Goal: Information Seeking & Learning: Learn about a topic

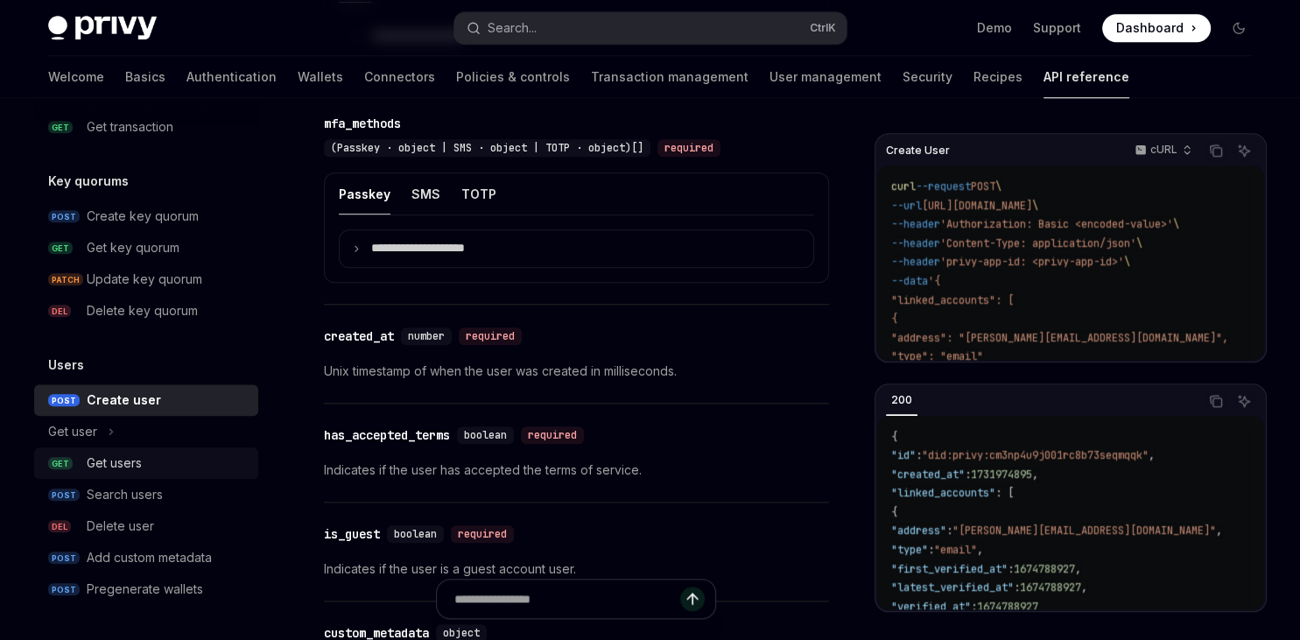
scroll to position [1920, 0]
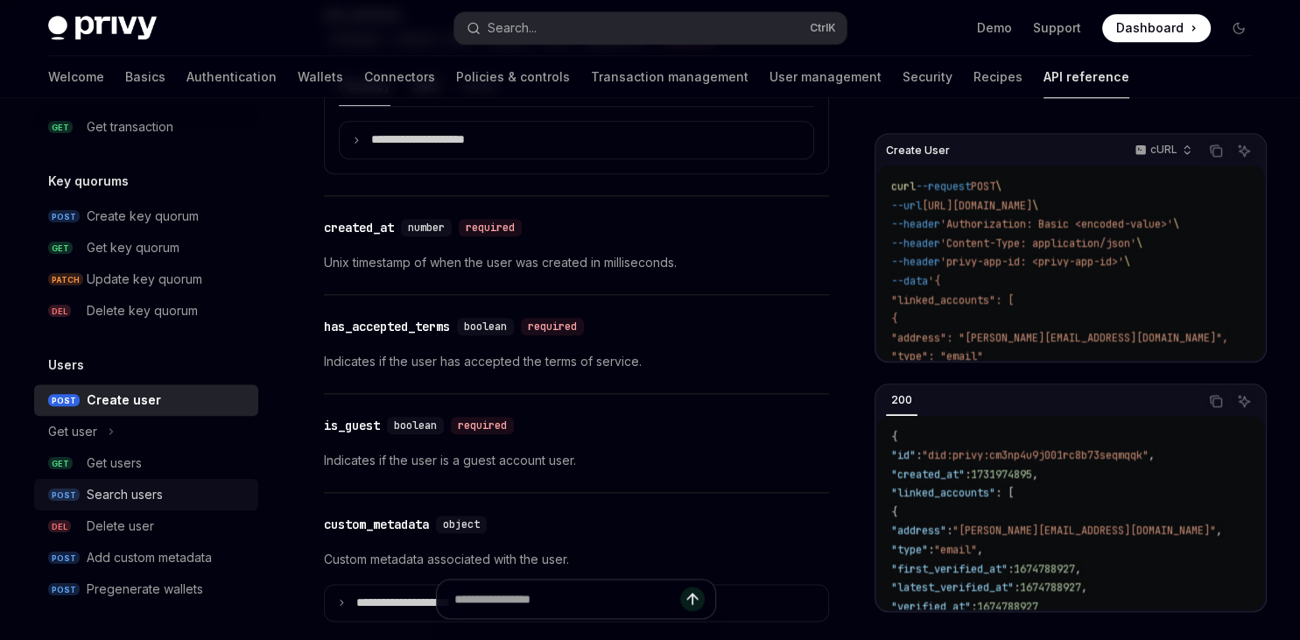
click at [163, 502] on div "Search users" at bounding box center [167, 494] width 161 height 21
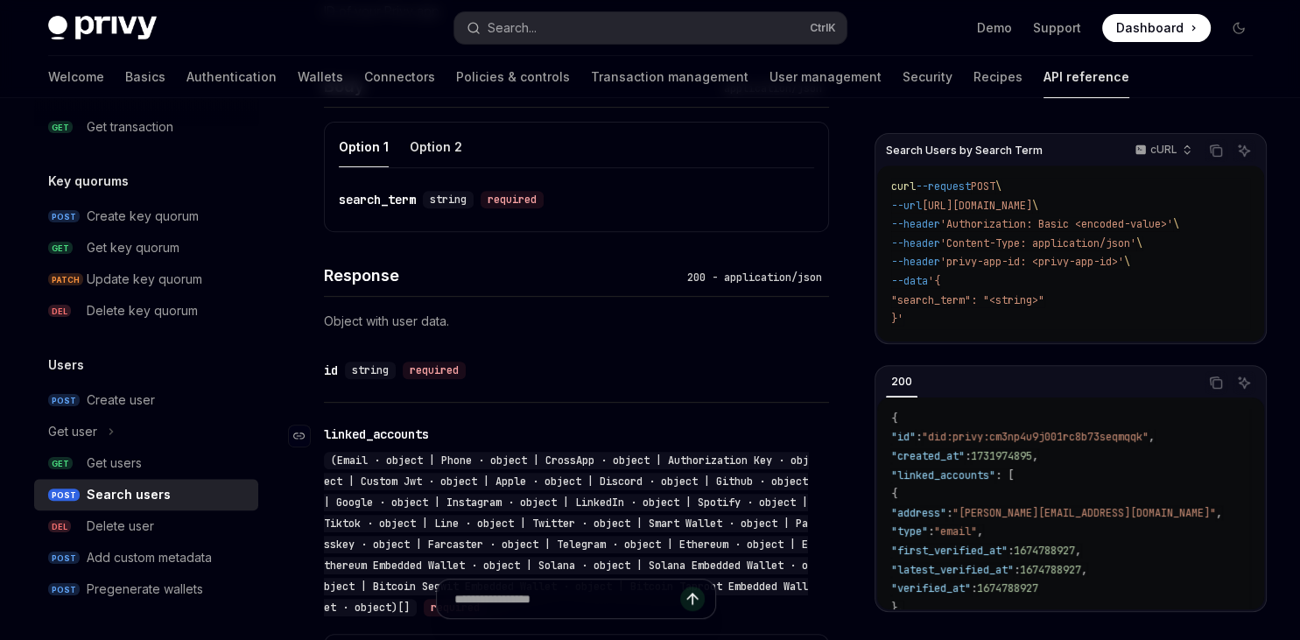
scroll to position [370, 0]
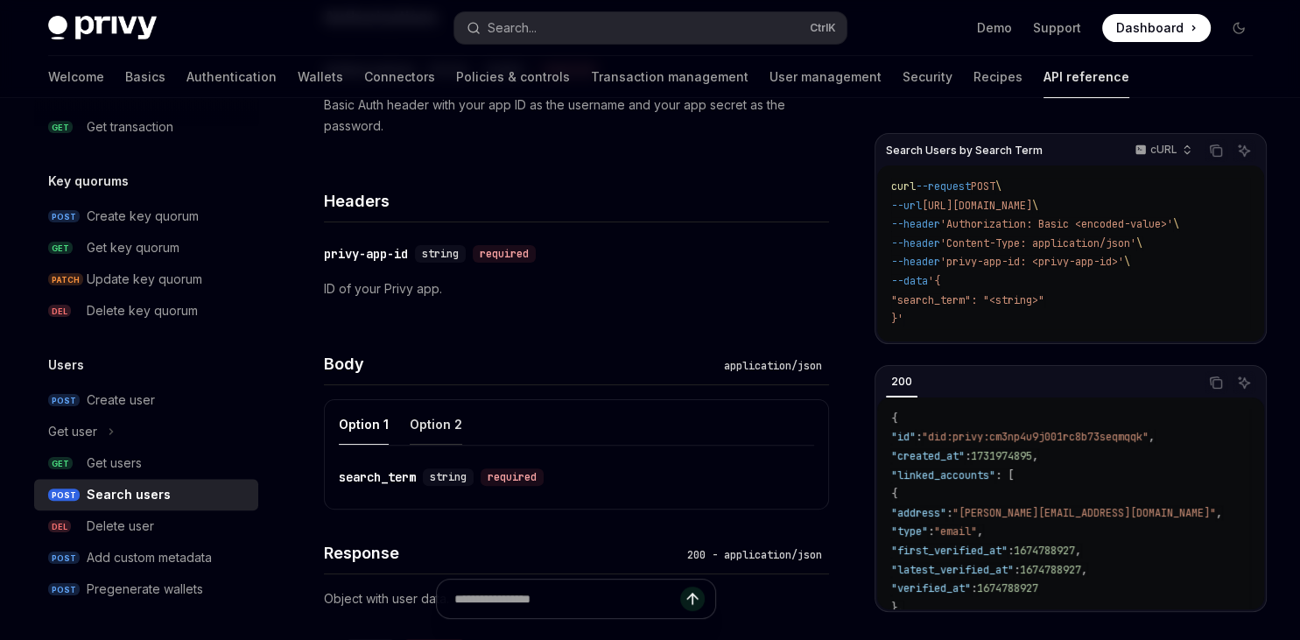
click at [433, 412] on div "Option 2" at bounding box center [436, 424] width 53 height 41
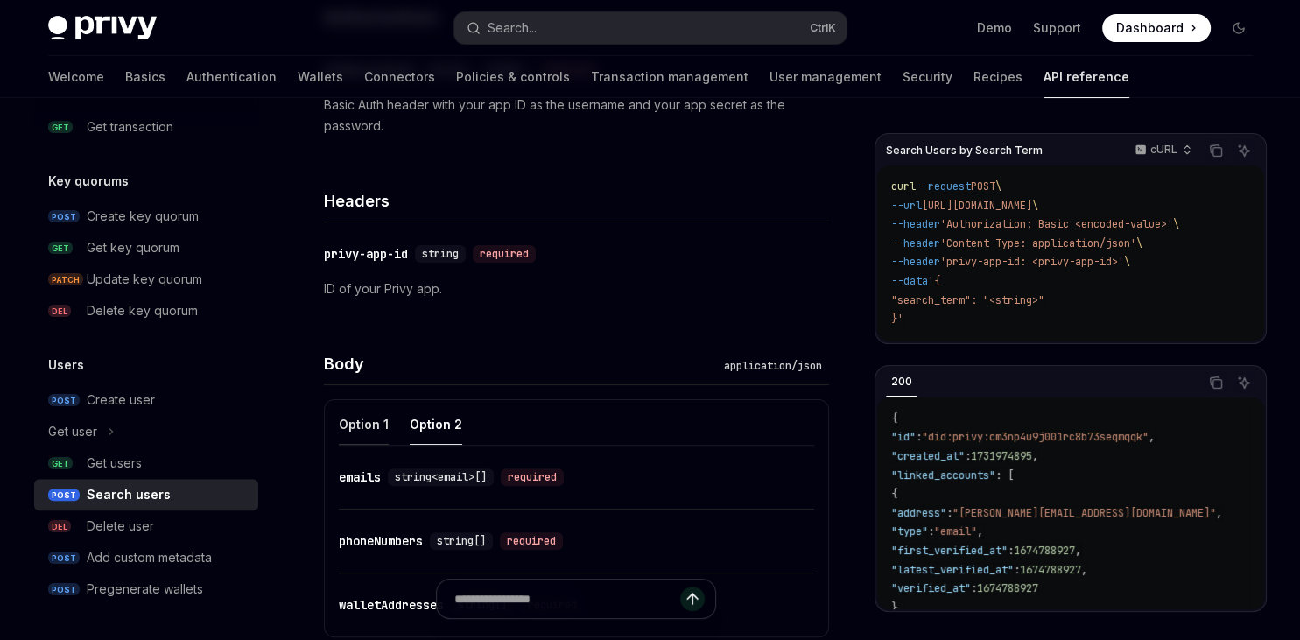
click at [378, 430] on div "Option 1" at bounding box center [364, 424] width 50 height 41
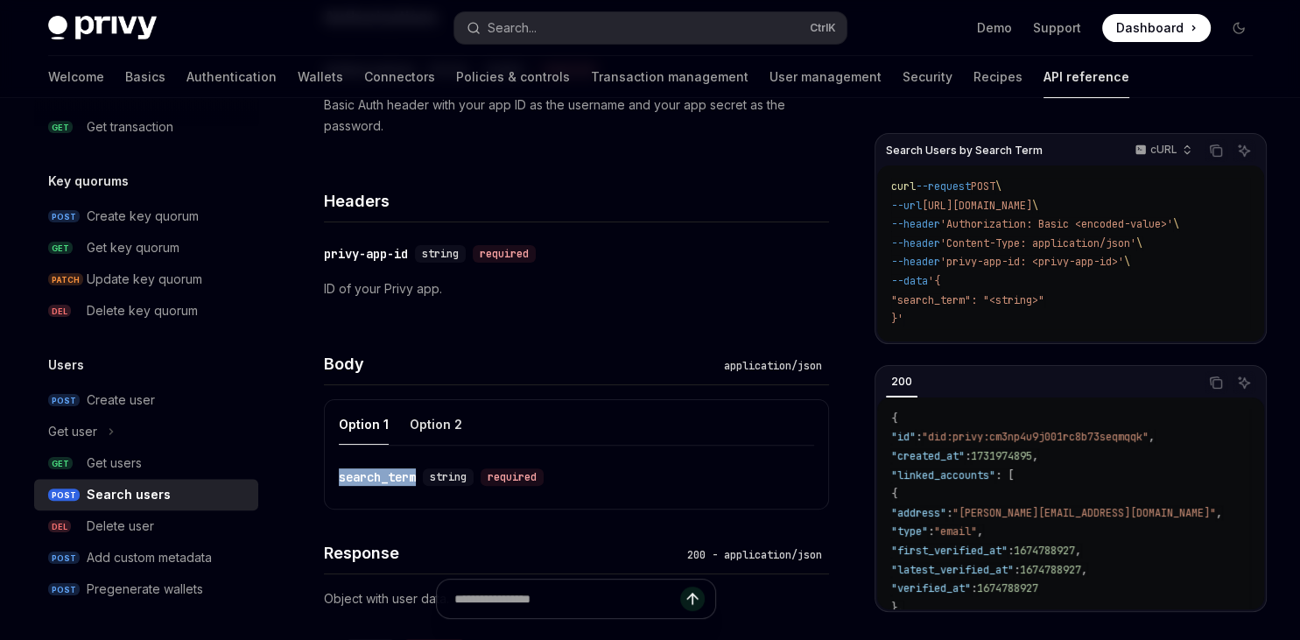
drag, startPoint x: 343, startPoint y: 475, endPoint x: 422, endPoint y: 478, distance: 78.9
click at [422, 478] on div "Option 1 Option 2 ​ search_term string required" at bounding box center [576, 454] width 505 height 110
copy div "search_term"
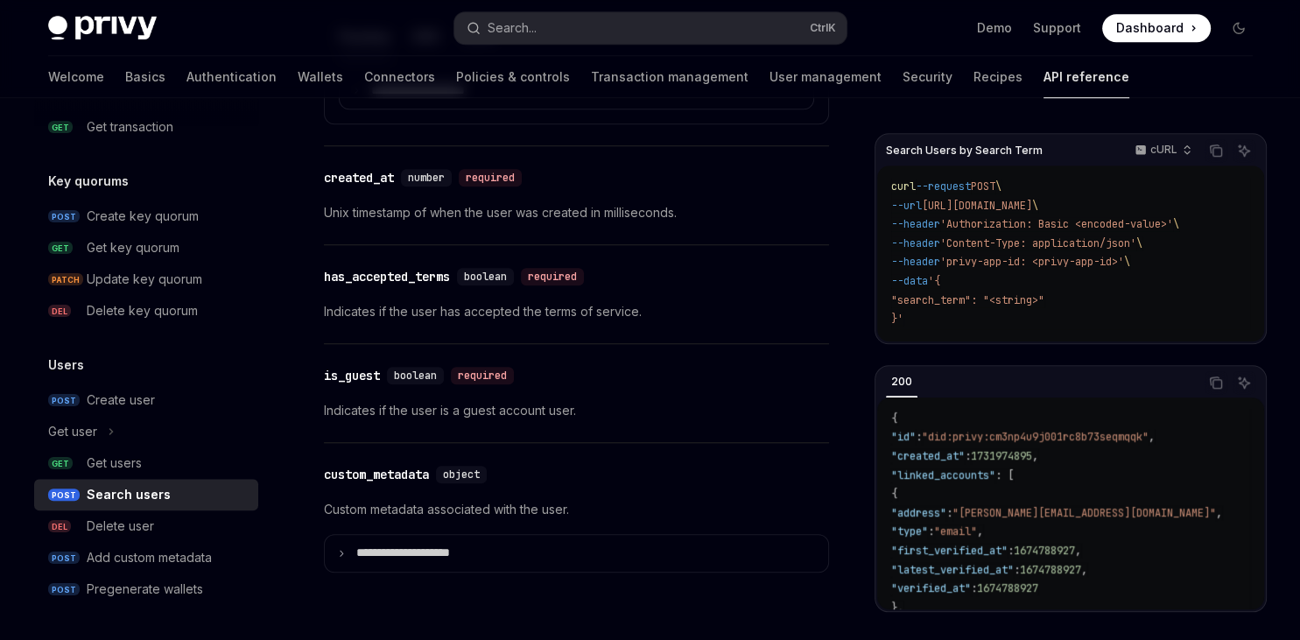
scroll to position [1708, 0]
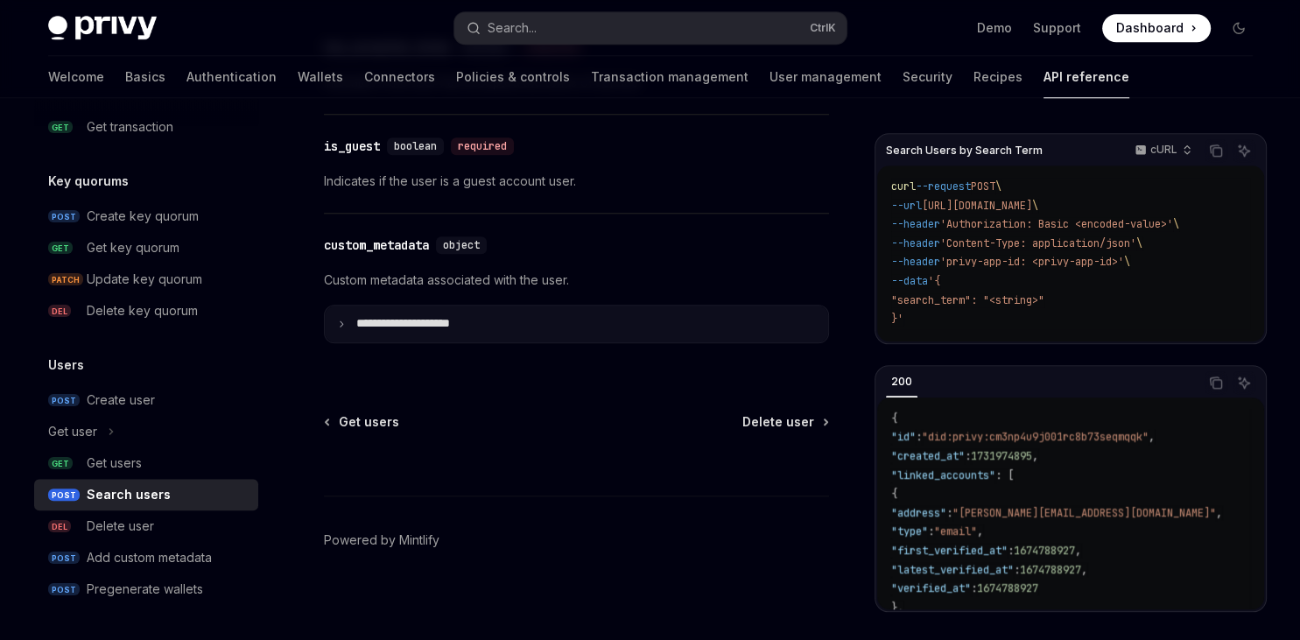
click at [405, 316] on p "**********" at bounding box center [417, 324] width 122 height 16
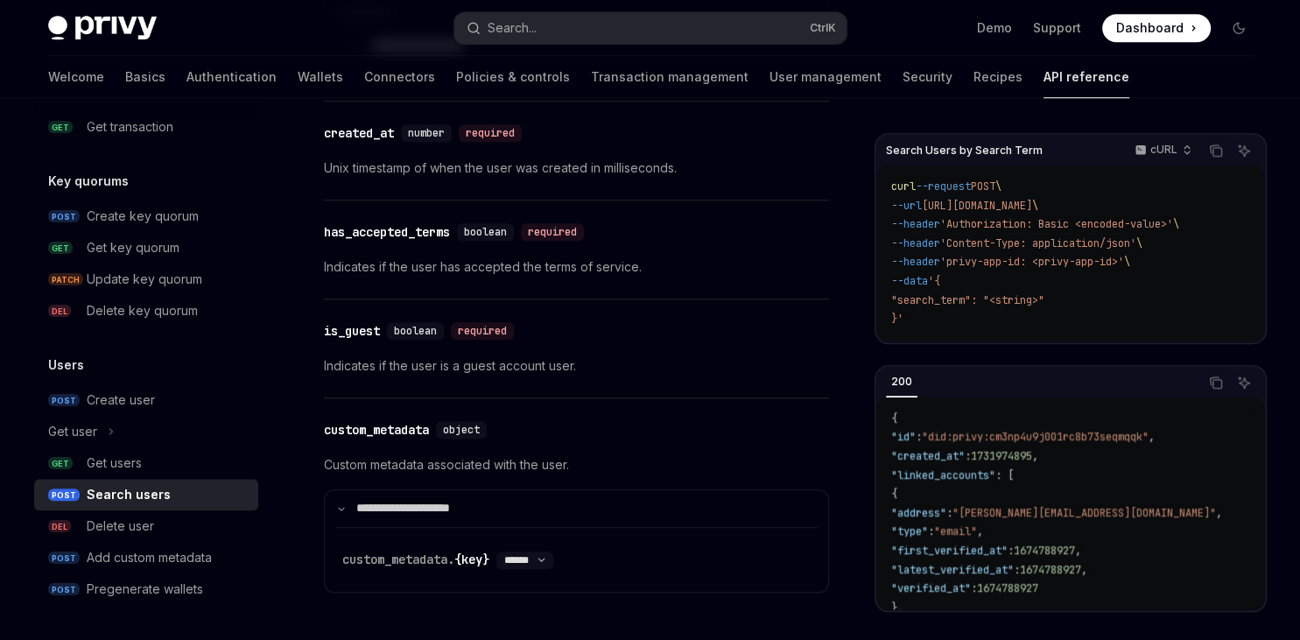
scroll to position [1772, 0]
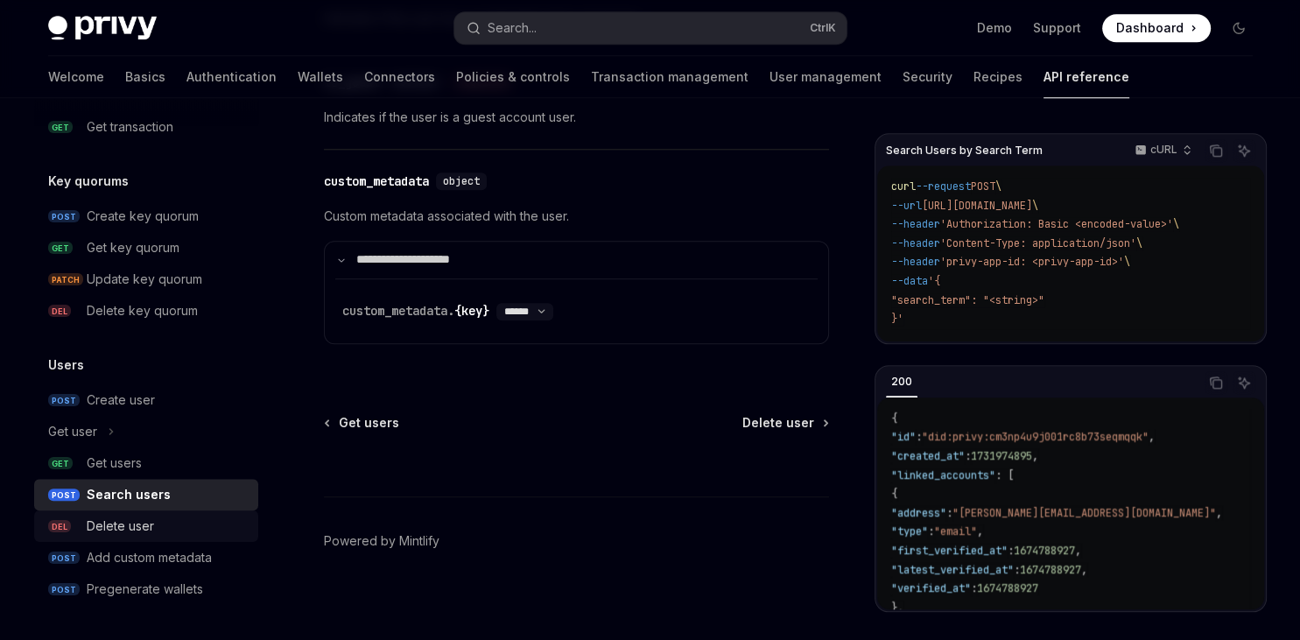
click at [181, 525] on div "Delete user" at bounding box center [167, 526] width 161 height 21
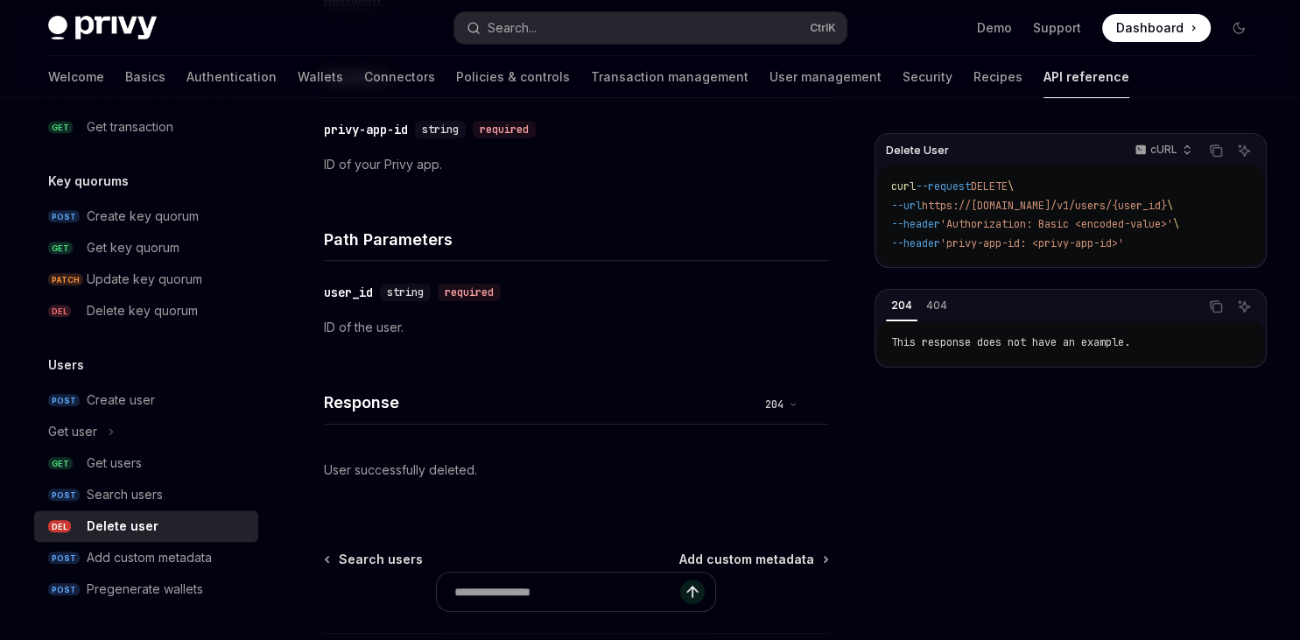
scroll to position [334, 0]
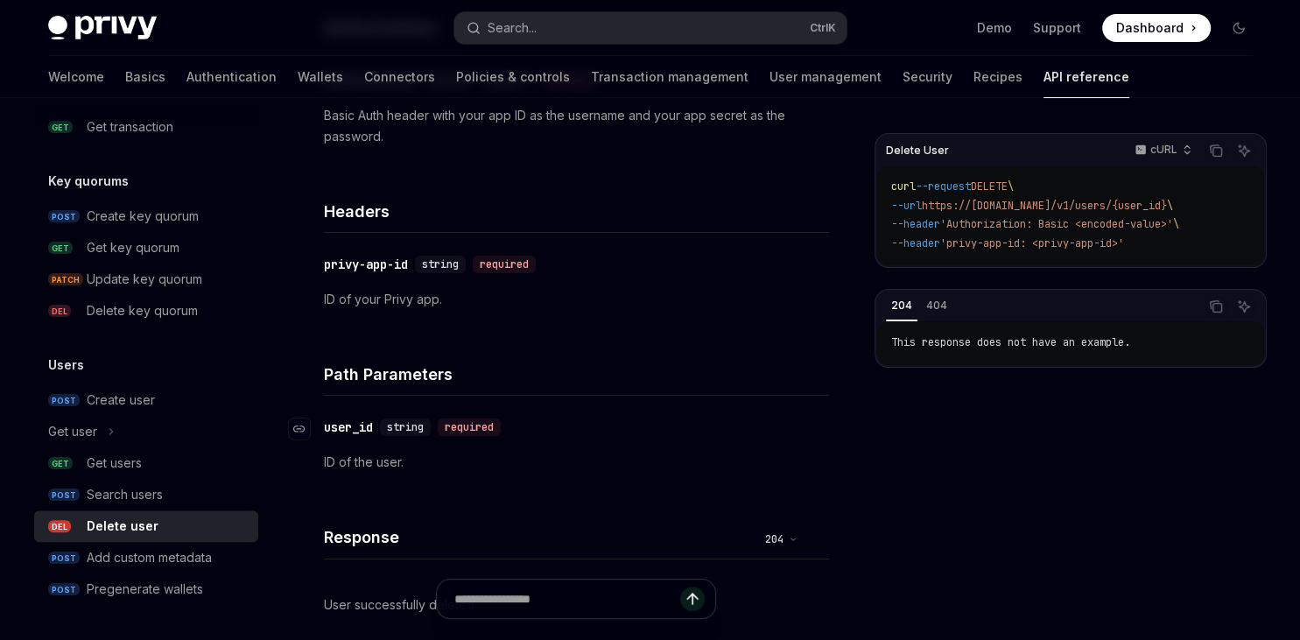
click at [359, 426] on div "user_id" at bounding box center [348, 428] width 49 height 18
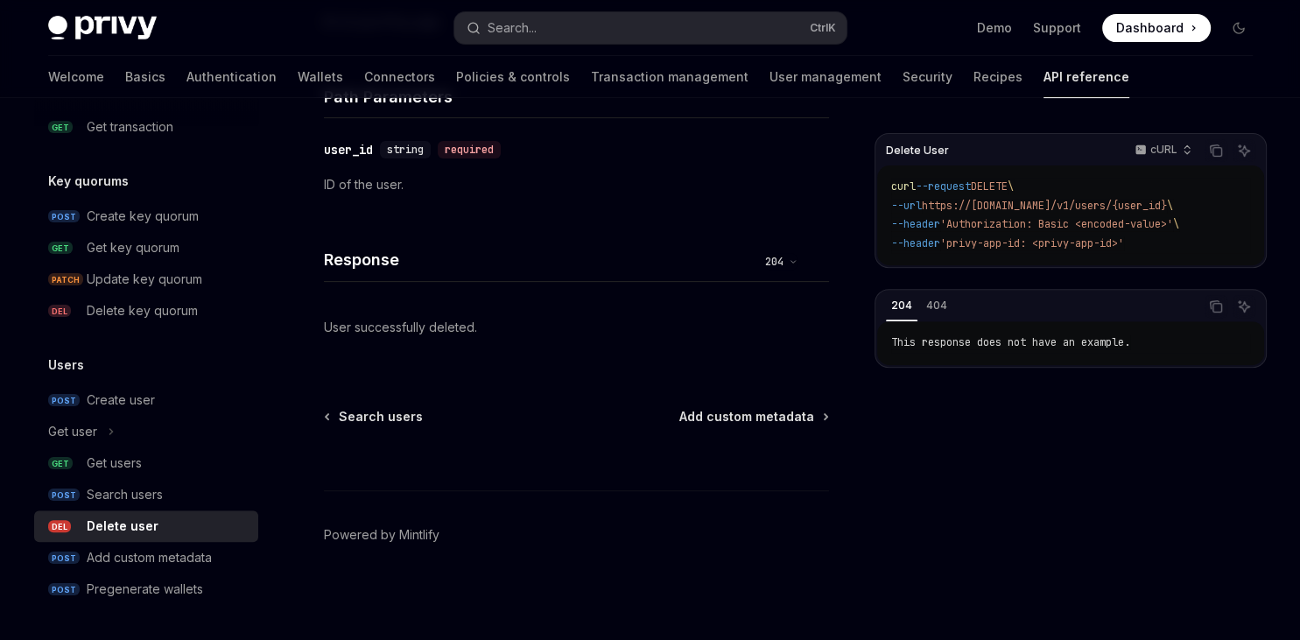
scroll to position [427, 0]
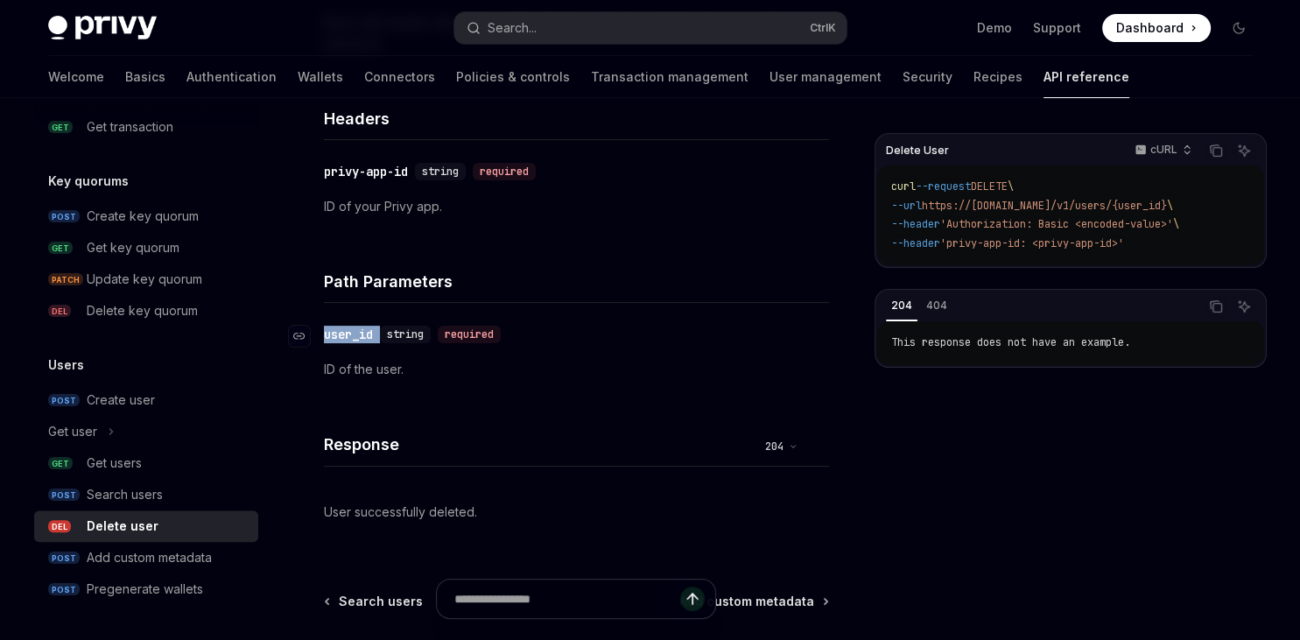
drag, startPoint x: 379, startPoint y: 332, endPoint x: 317, endPoint y: 334, distance: 62.2
click at [324, 334] on div "​ user_id string required" at bounding box center [416, 335] width 184 height 18
copy div "user_id"
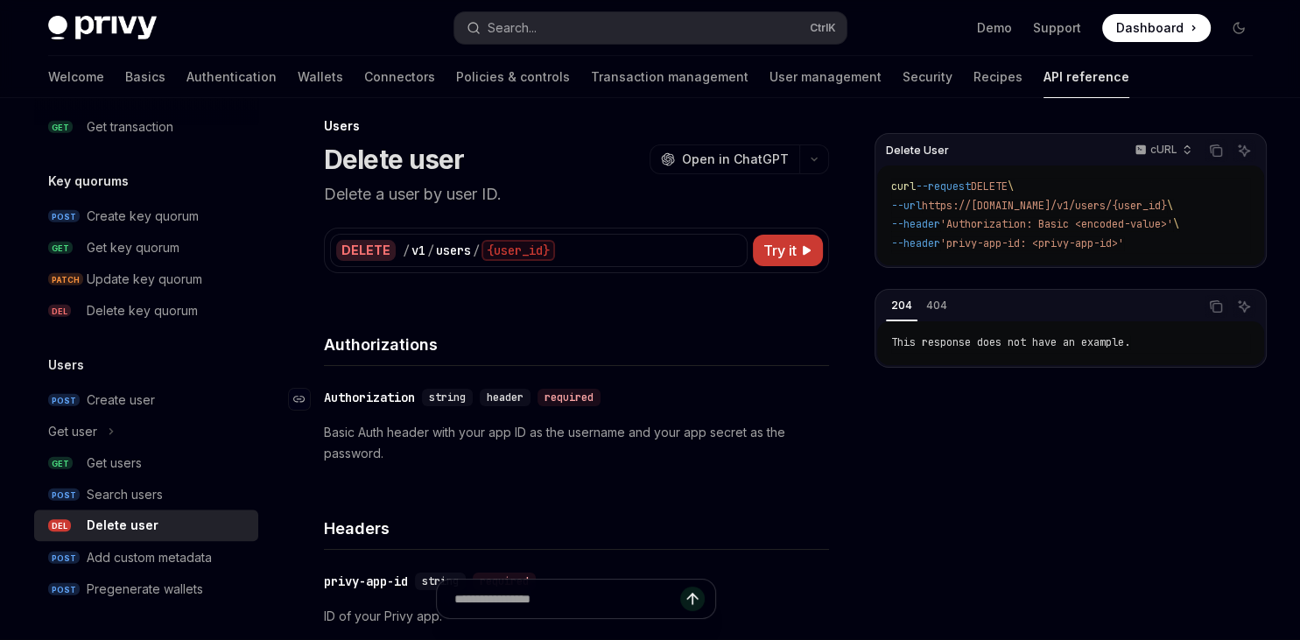
scroll to position [0, 0]
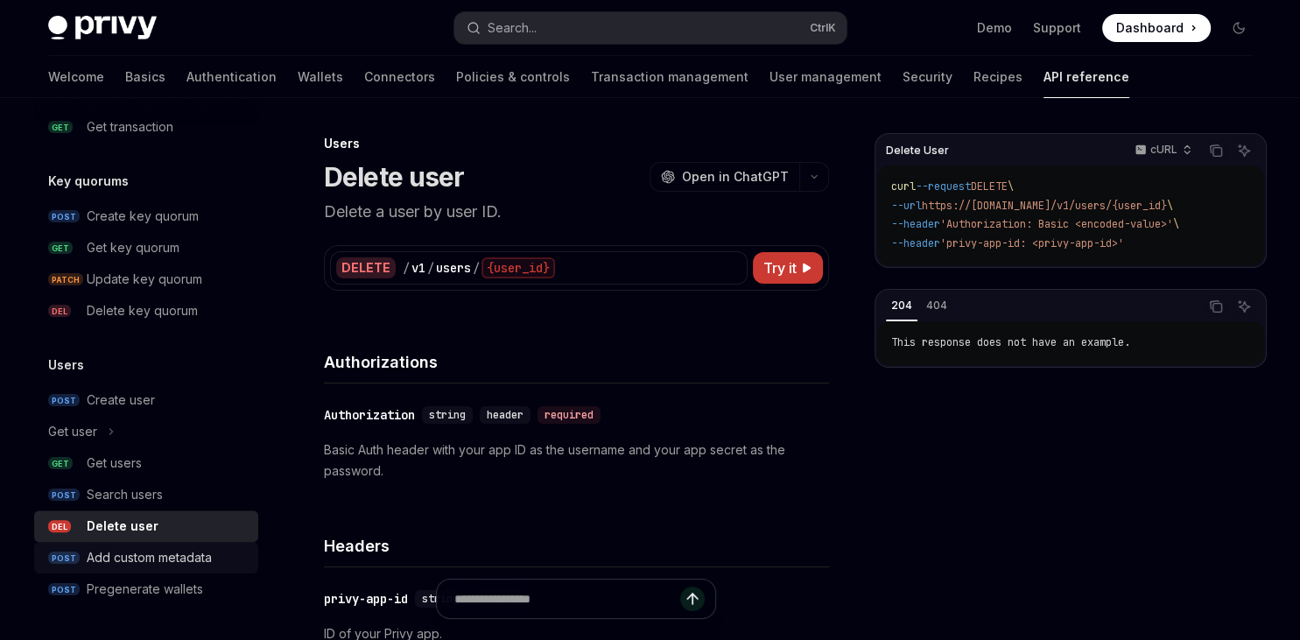
click at [166, 551] on div "Add custom metadata" at bounding box center [149, 557] width 125 height 21
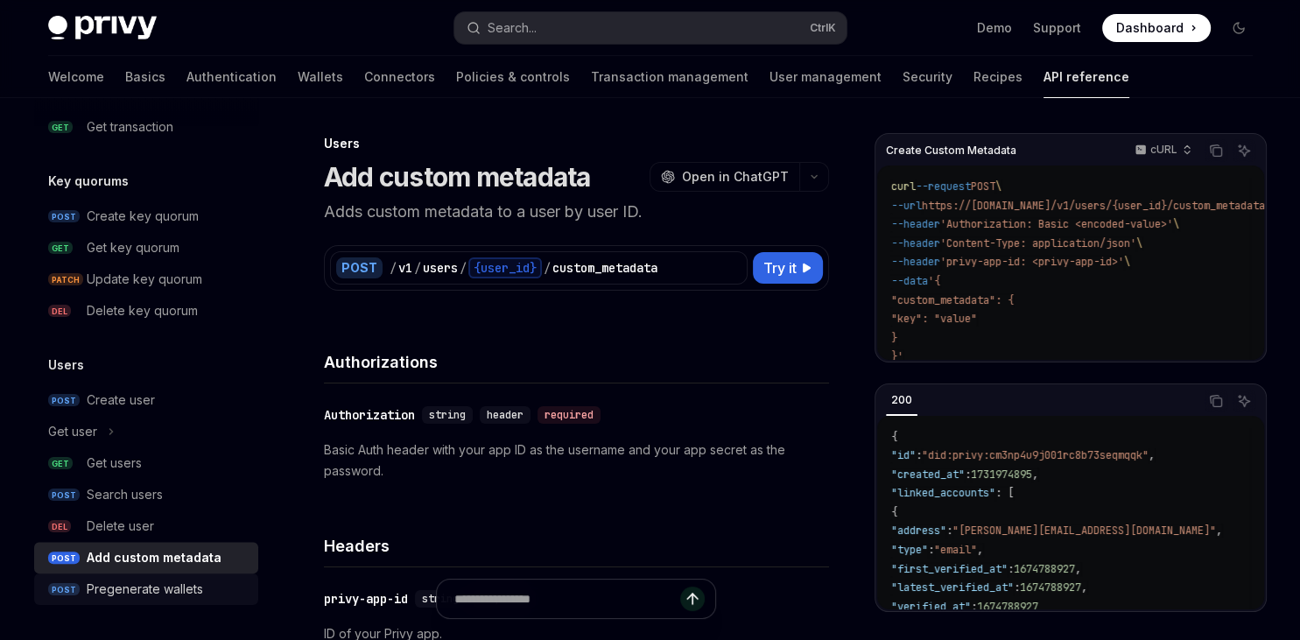
click at [212, 588] on div "Pregenerate wallets" at bounding box center [167, 589] width 161 height 21
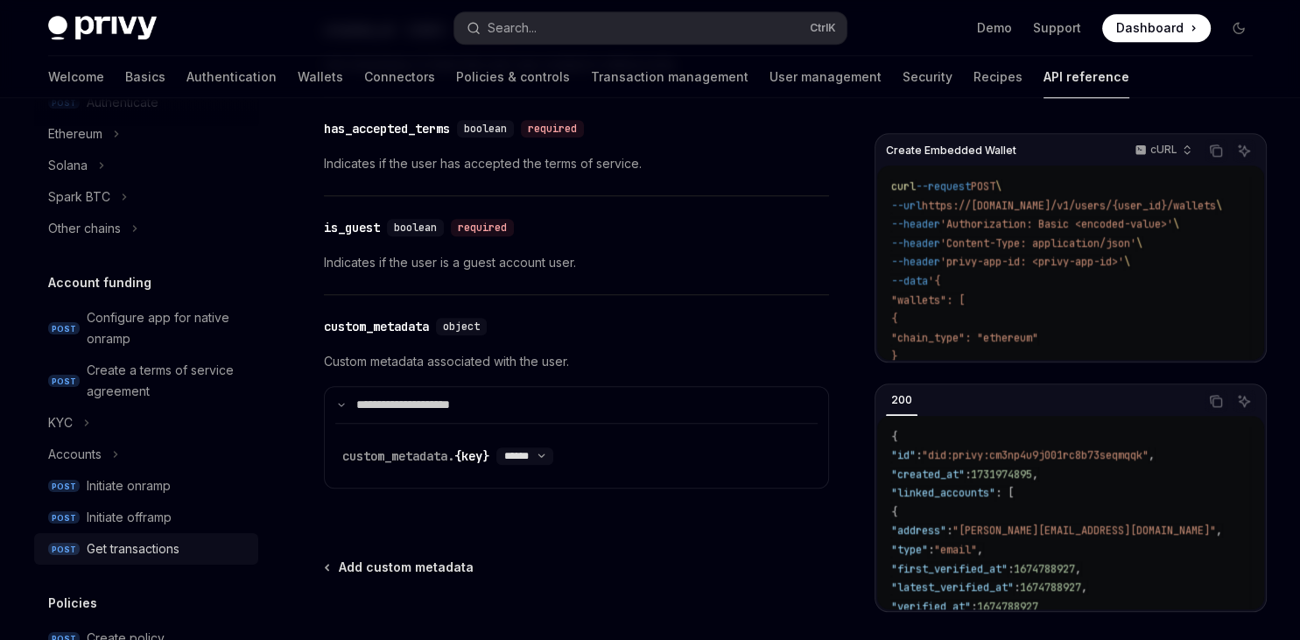
scroll to position [393, 0]
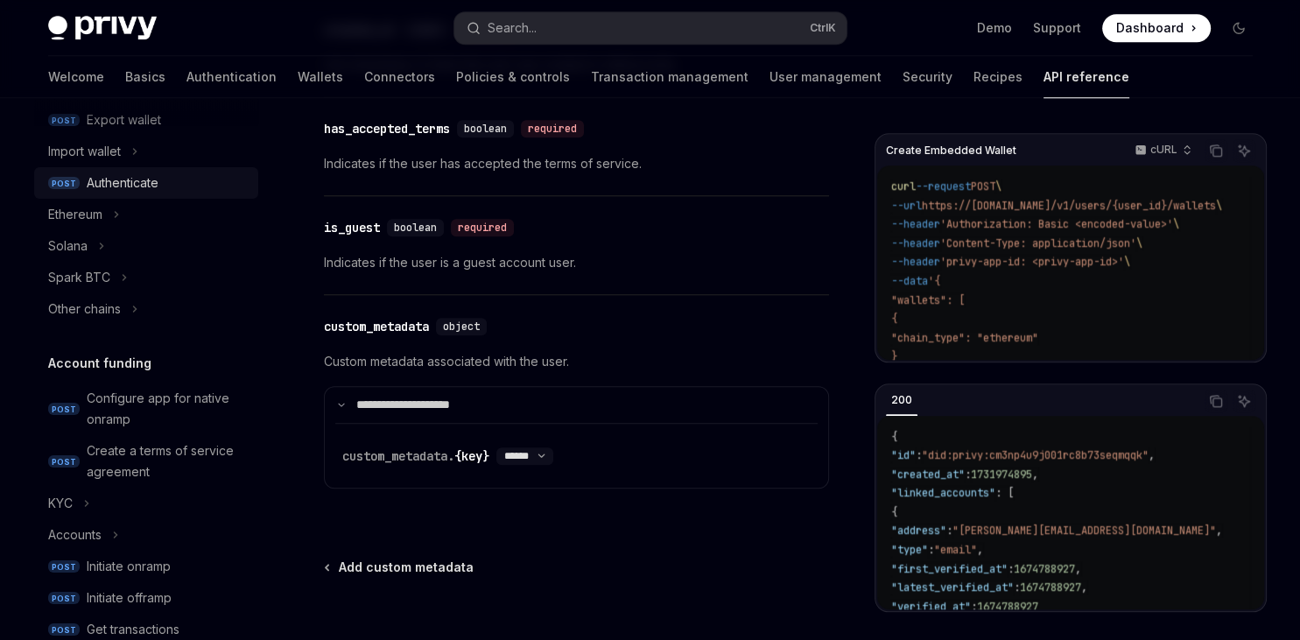
click at [137, 187] on div "Authenticate" at bounding box center [123, 182] width 72 height 21
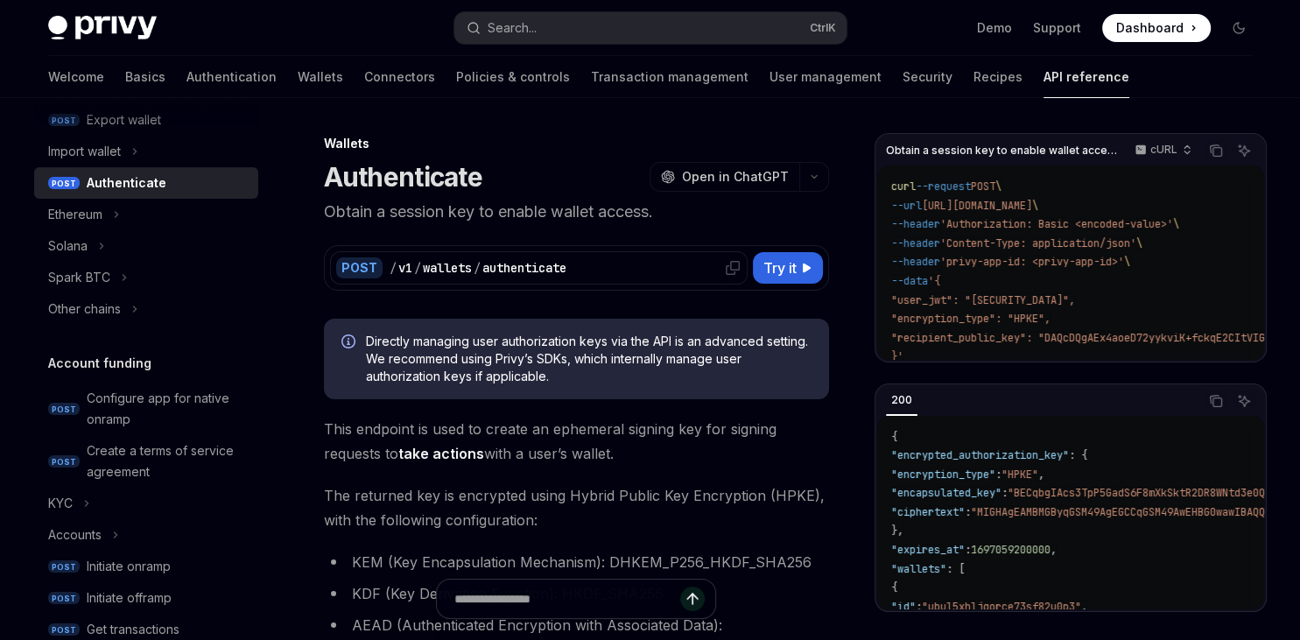
click at [561, 266] on div "authenticate" at bounding box center [524, 268] width 84 height 18
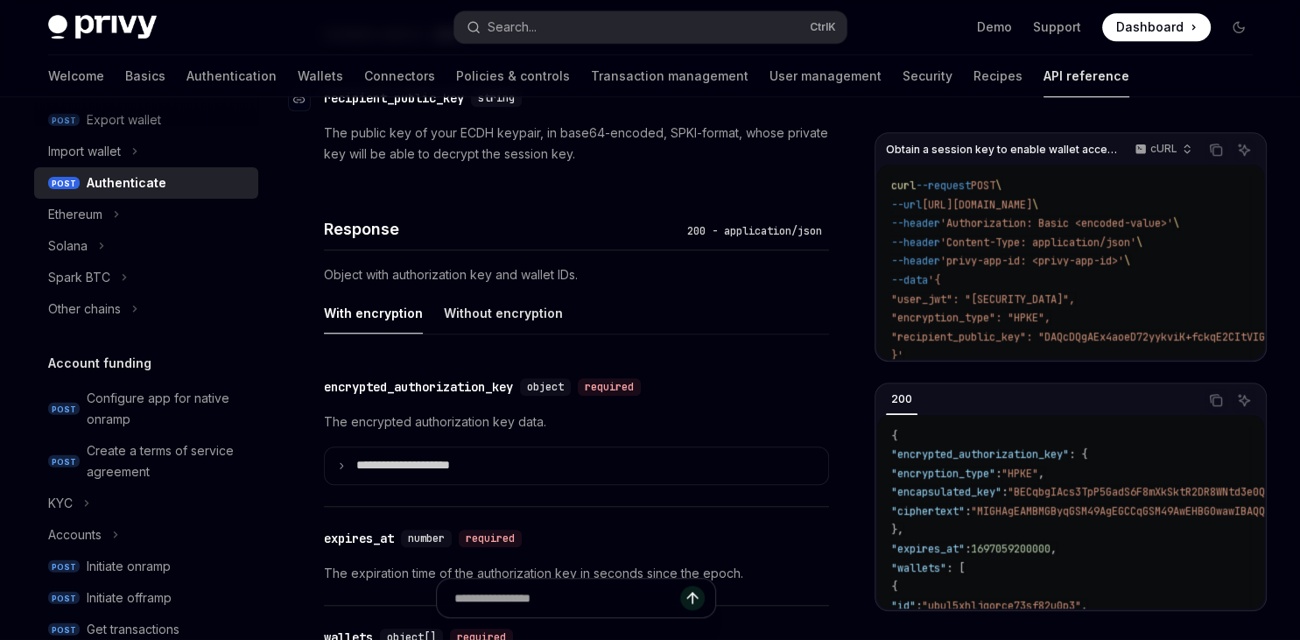
scroll to position [1387, 0]
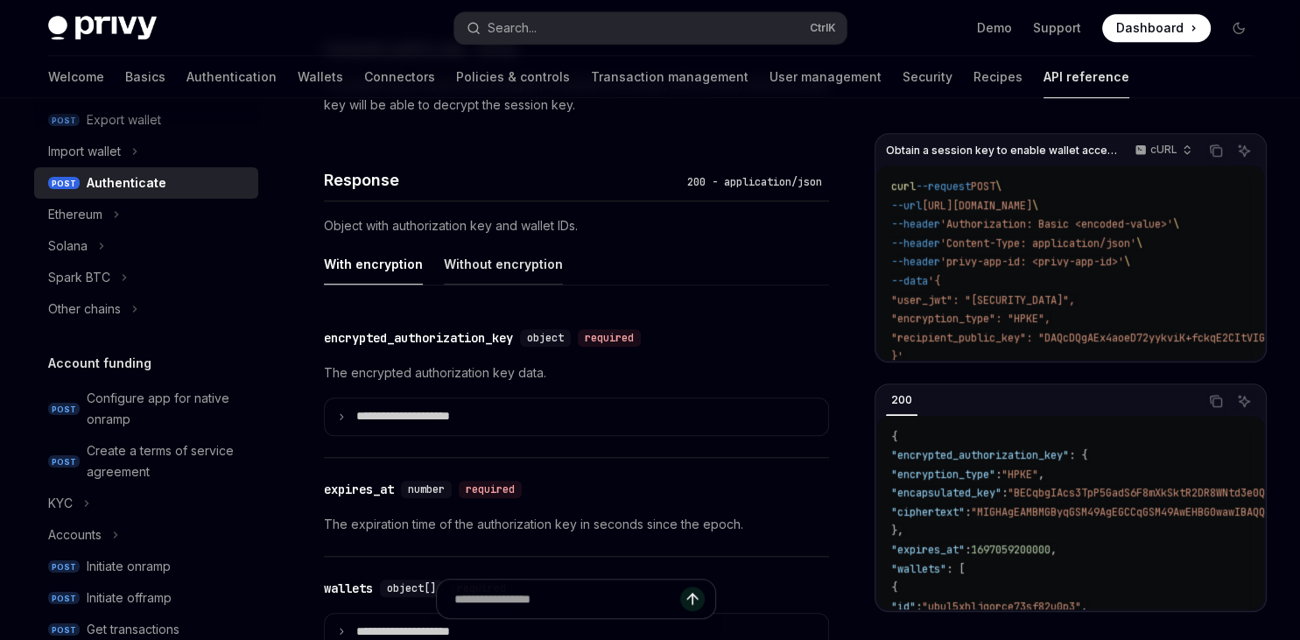
click at [494, 260] on div "Without encryption" at bounding box center [503, 263] width 119 height 41
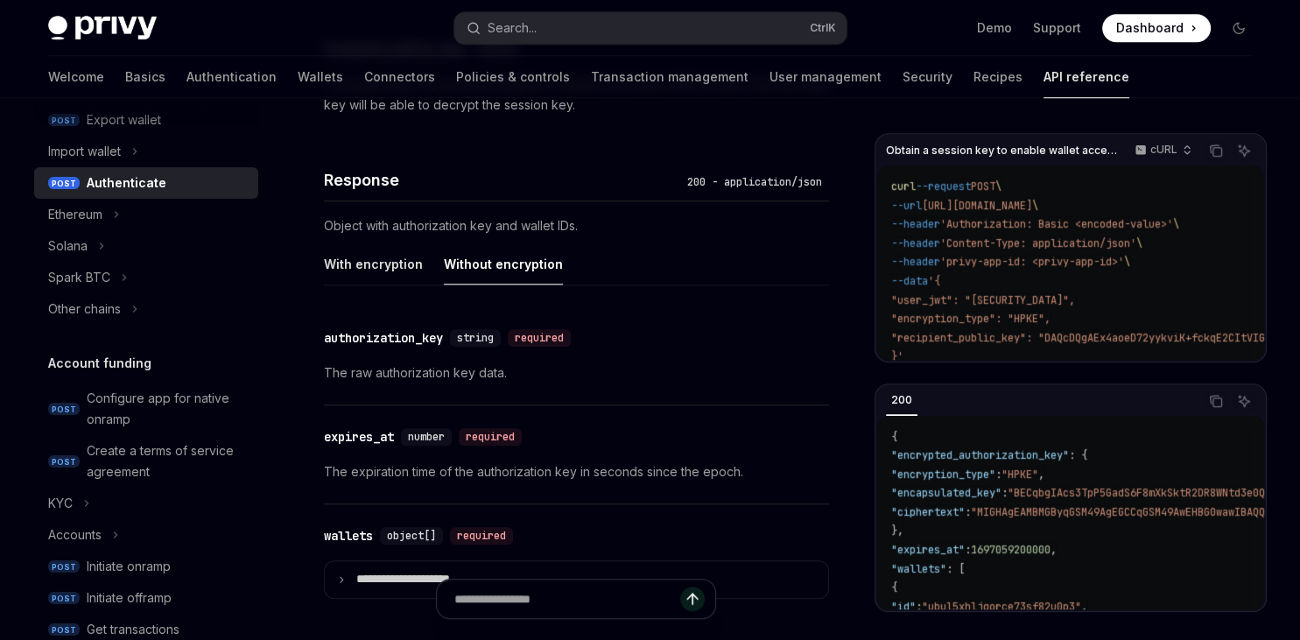
click at [362, 442] on div "expires_at" at bounding box center [359, 437] width 70 height 18
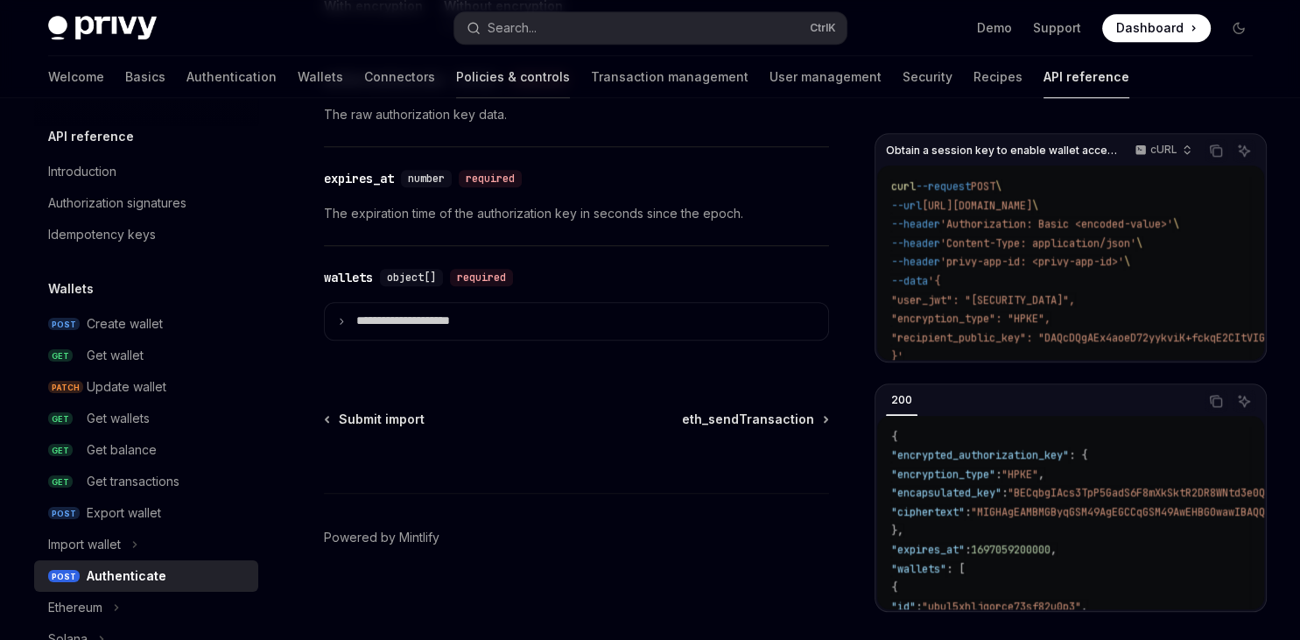
click at [456, 82] on link "Policies & controls" at bounding box center [513, 77] width 114 height 42
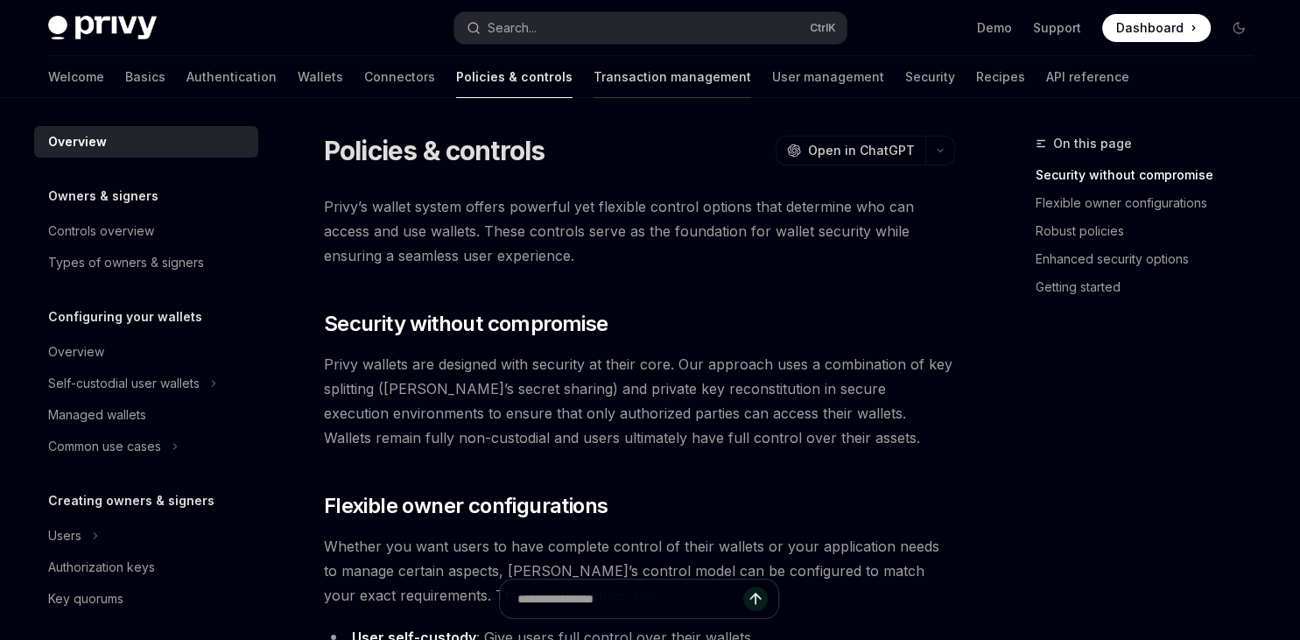
click at [594, 90] on link "Transaction management" at bounding box center [673, 77] width 158 height 42
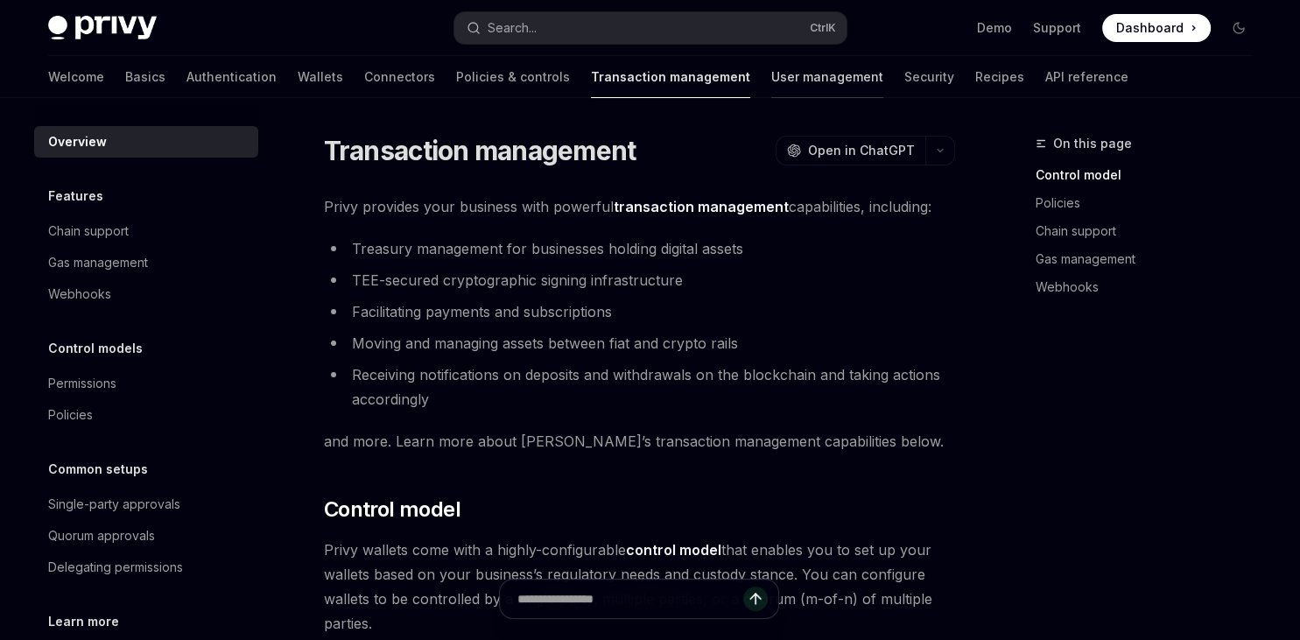
click at [771, 84] on link "User management" at bounding box center [827, 77] width 112 height 42
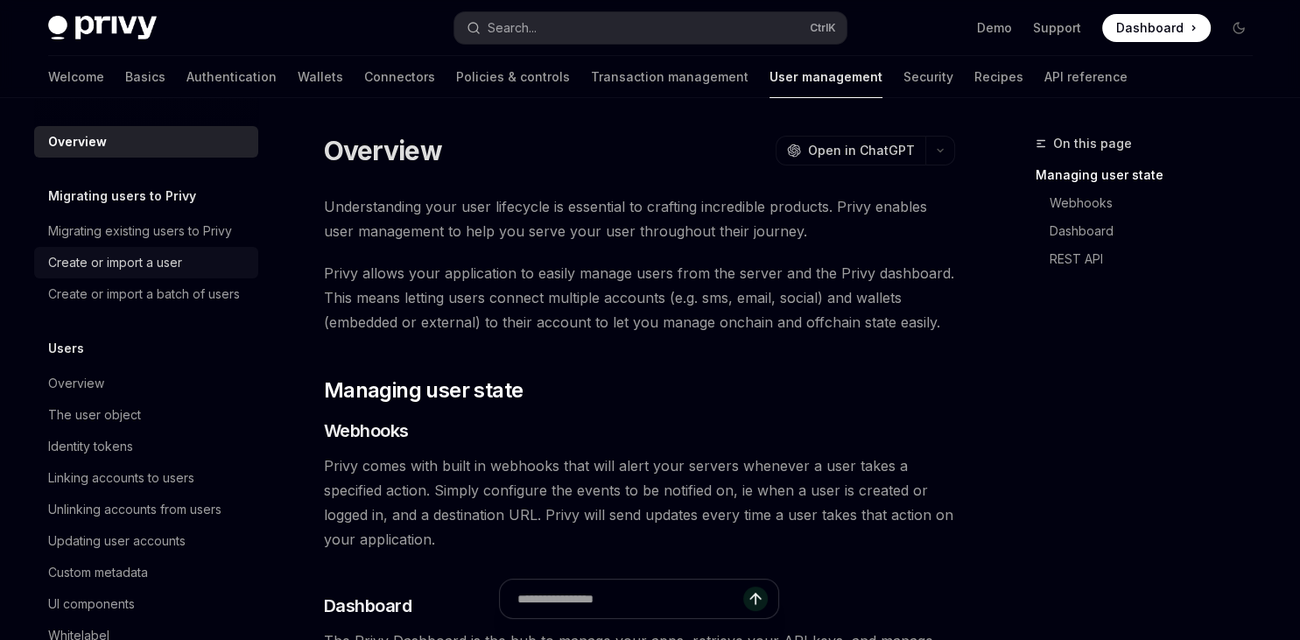
click at [141, 264] on div "Create or import a user" at bounding box center [115, 262] width 134 height 21
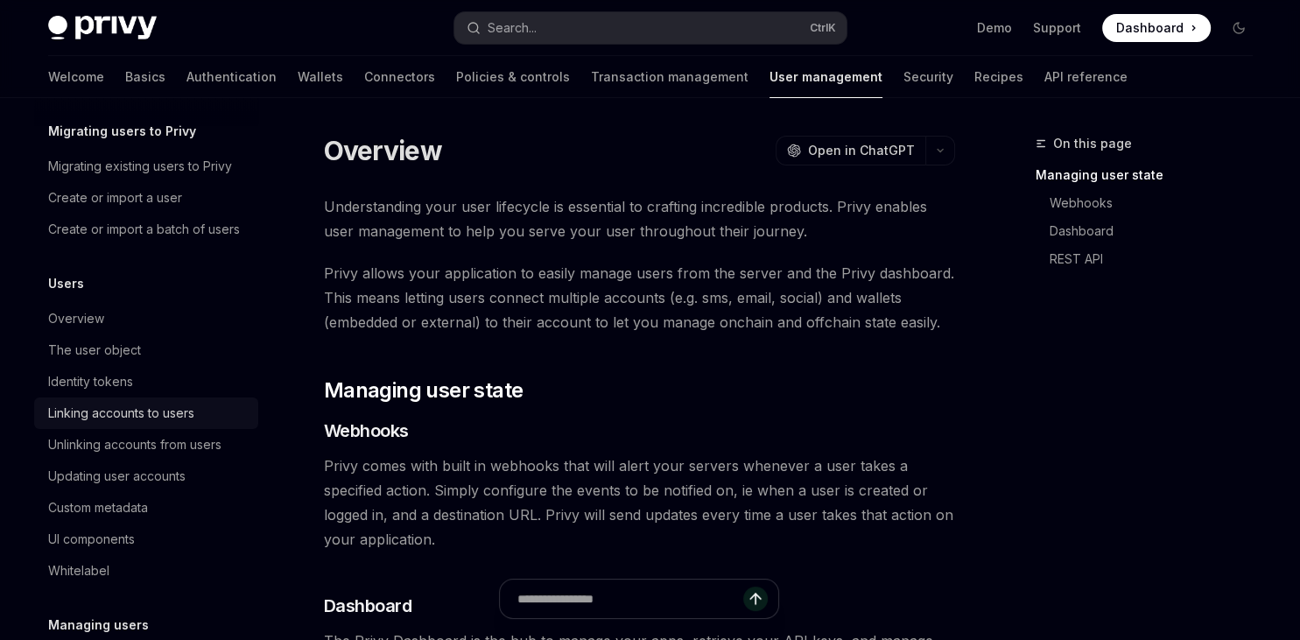
scroll to position [101, 0]
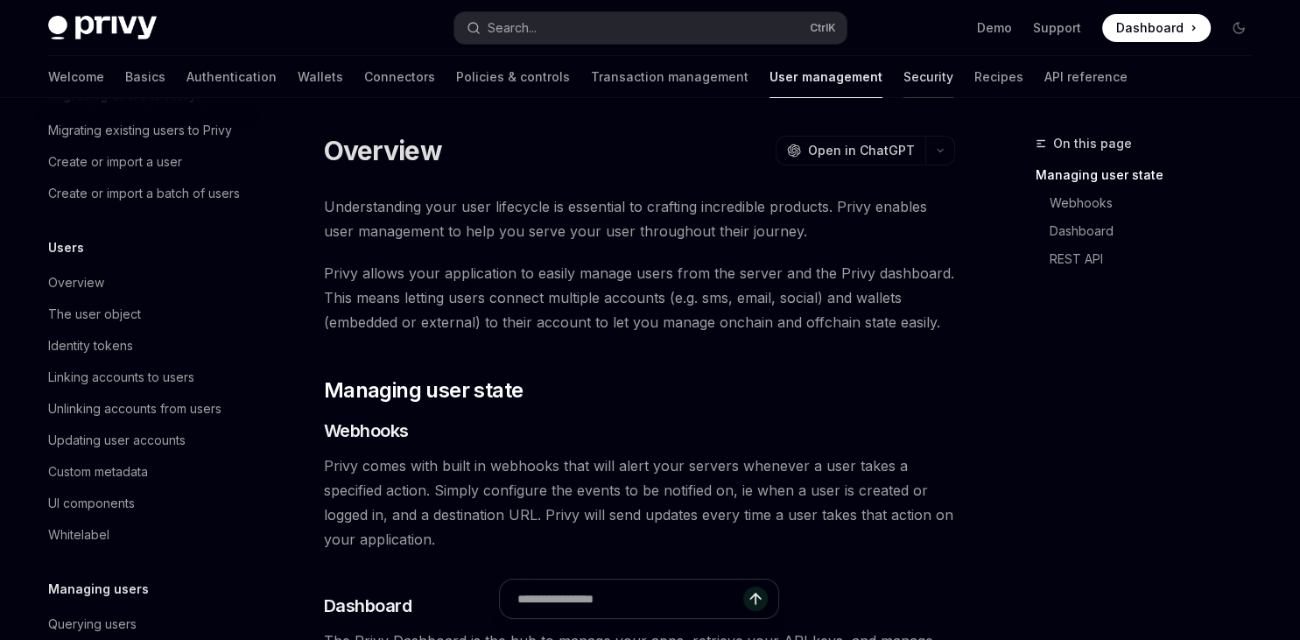
click at [904, 81] on link "Security" at bounding box center [929, 77] width 50 height 42
type textarea "*"
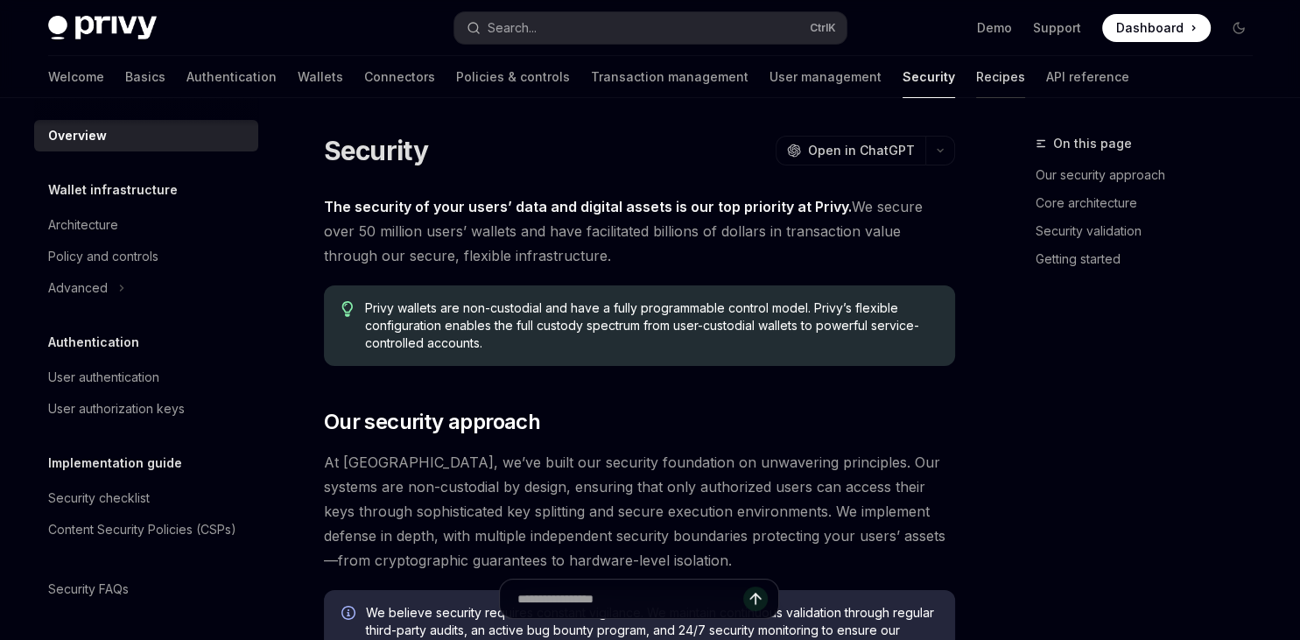
scroll to position [6, 0]
click at [73, 389] on link "User authentication" at bounding box center [146, 378] width 224 height 32
click at [115, 408] on div "User authorization keys" at bounding box center [116, 408] width 137 height 21
click at [122, 279] on icon "Toggle Advanced section" at bounding box center [121, 288] width 7 height 21
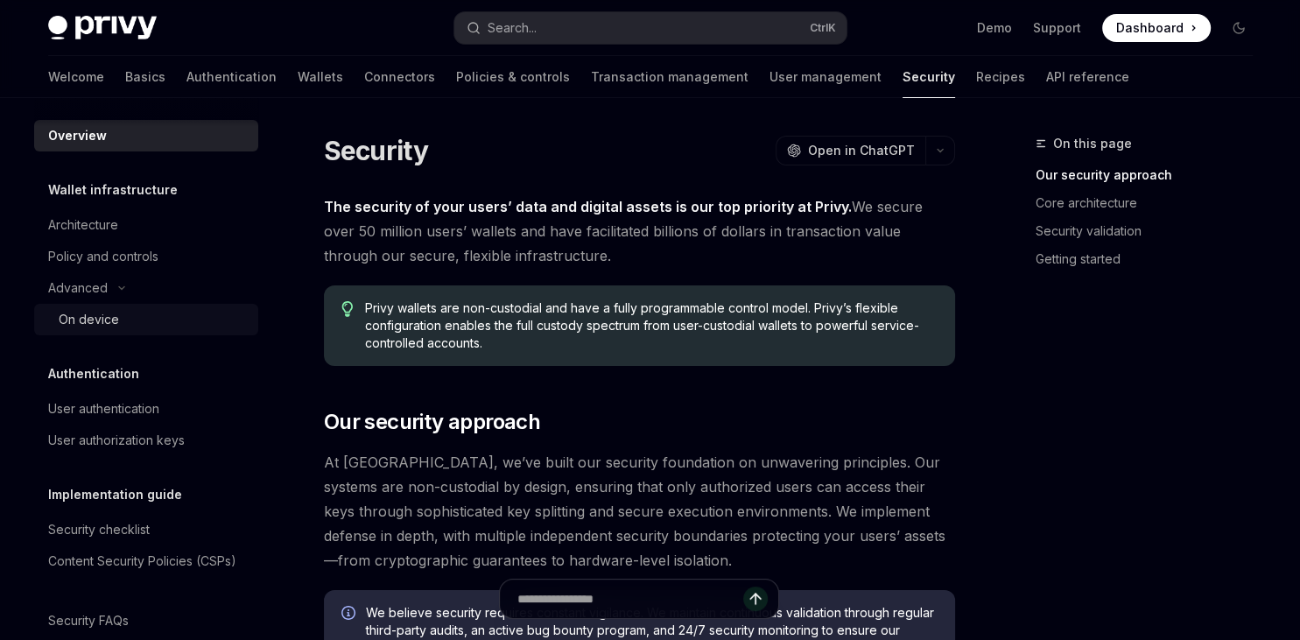
click at [111, 313] on div "On device" at bounding box center [89, 319] width 60 height 21
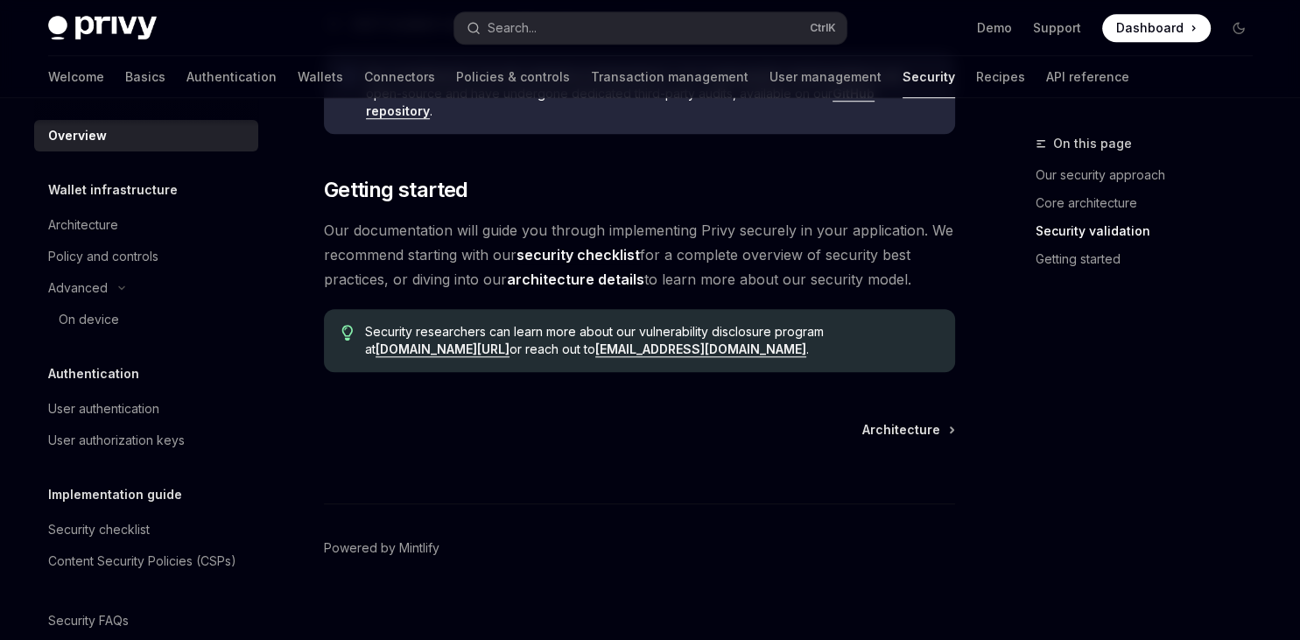
scroll to position [1387, 0]
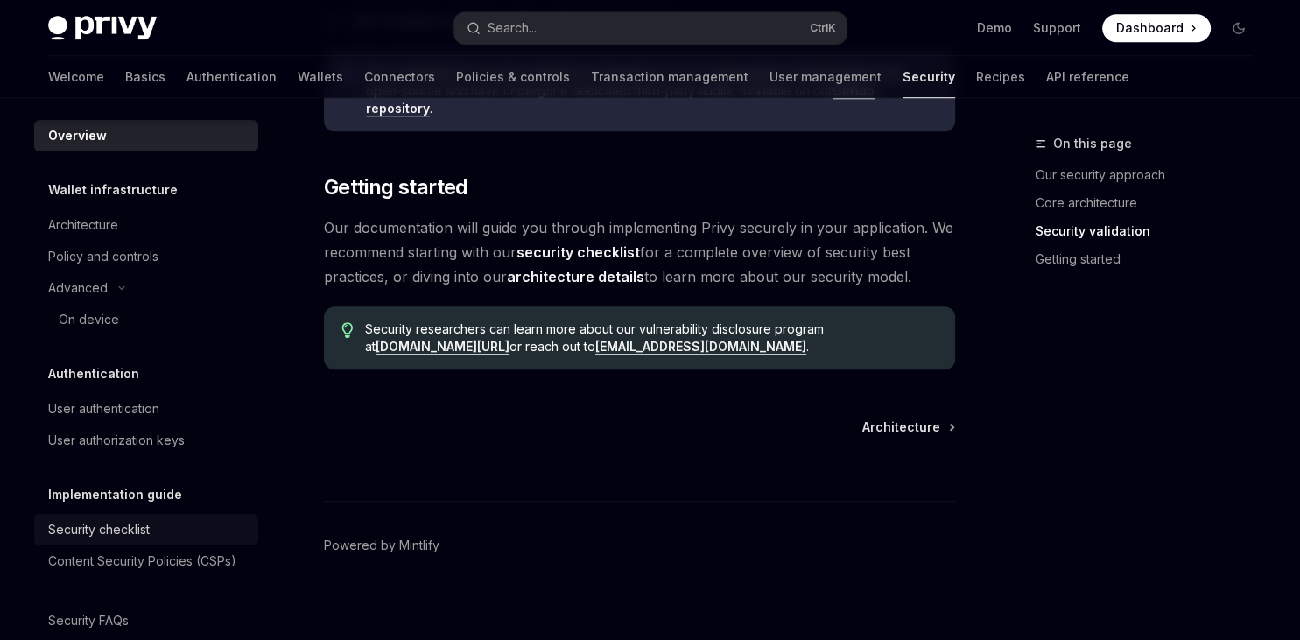
click at [89, 526] on div "Security checklist" at bounding box center [99, 529] width 102 height 21
